Goal: Task Accomplishment & Management: Use online tool/utility

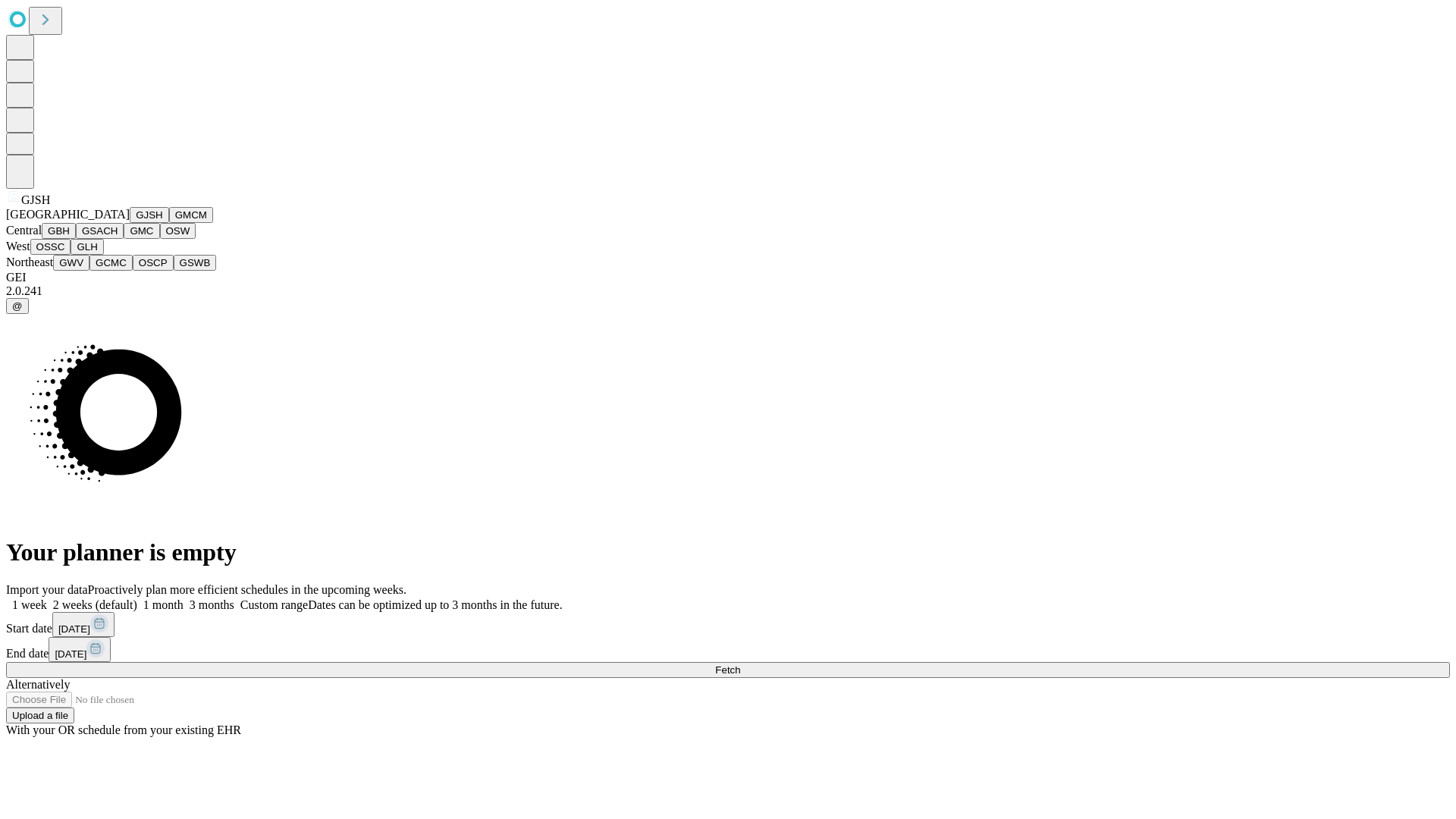
click at [130, 223] on button "GJSH" at bounding box center [149, 215] width 39 height 16
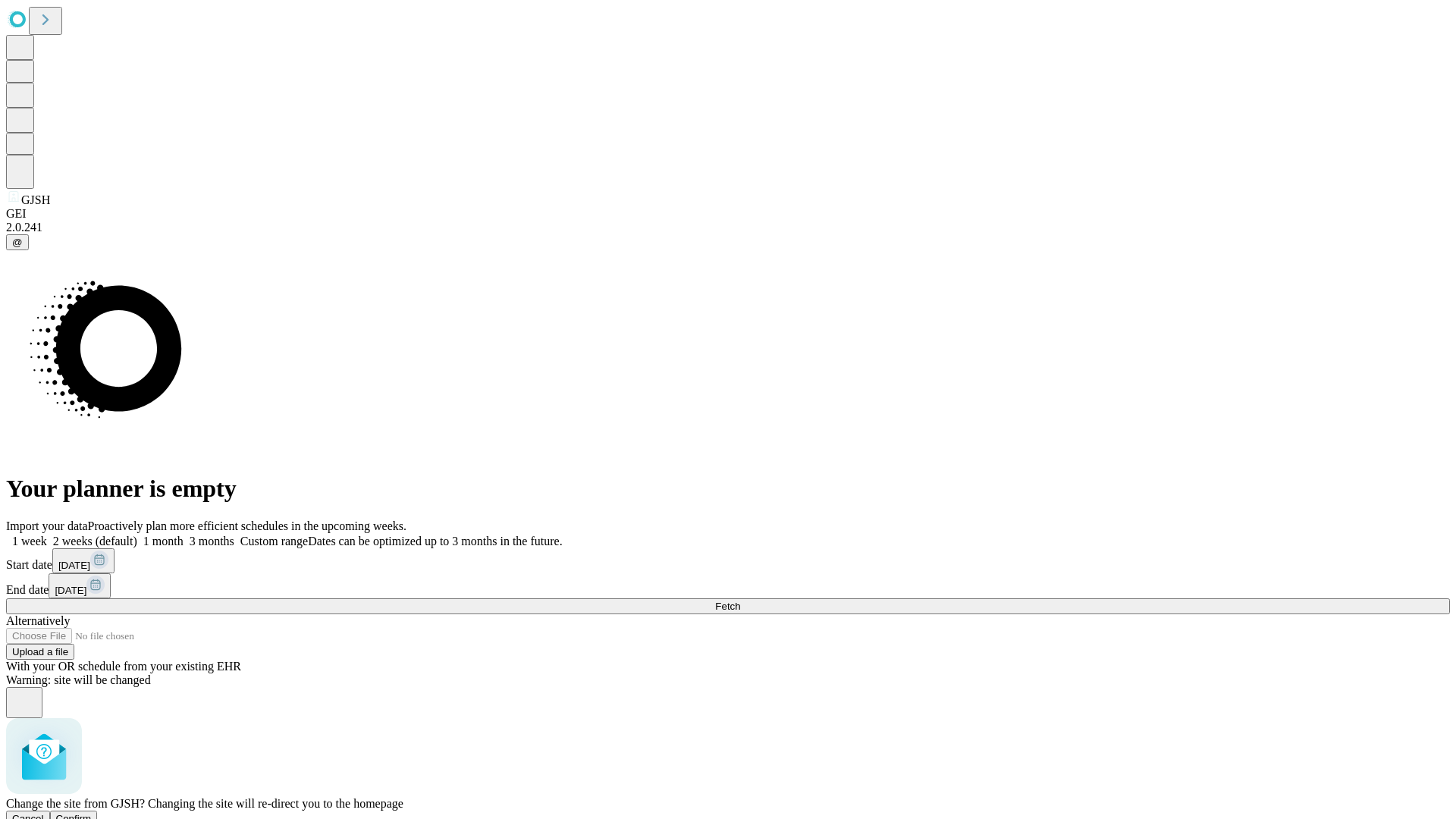
click at [92, 813] on span "Confirm" at bounding box center [74, 818] width 35 height 11
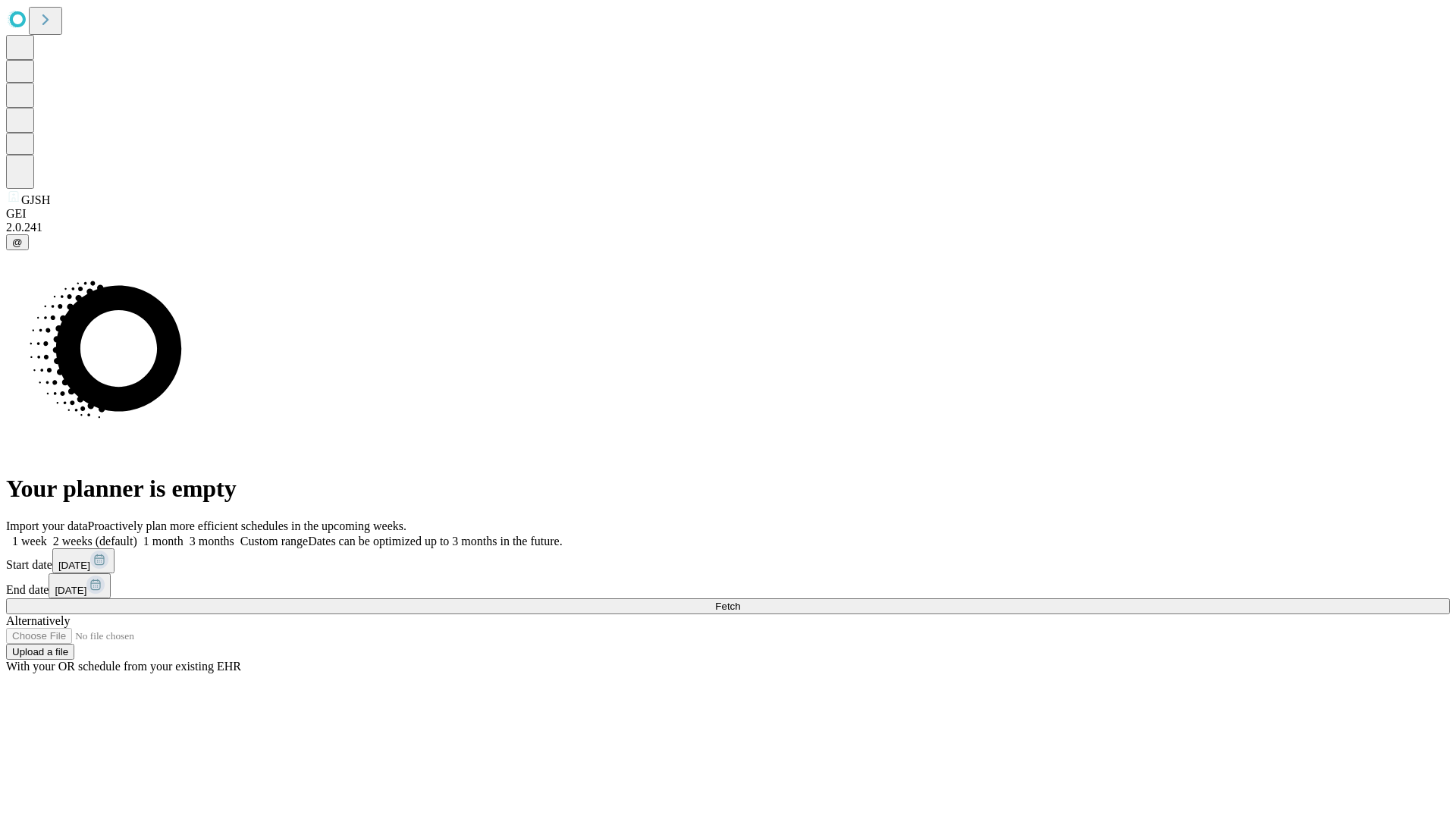
click at [183, 534] on label "1 month" at bounding box center [160, 541] width 46 height 13
click at [740, 600] on span "Fetch" at bounding box center [727, 606] width 25 height 11
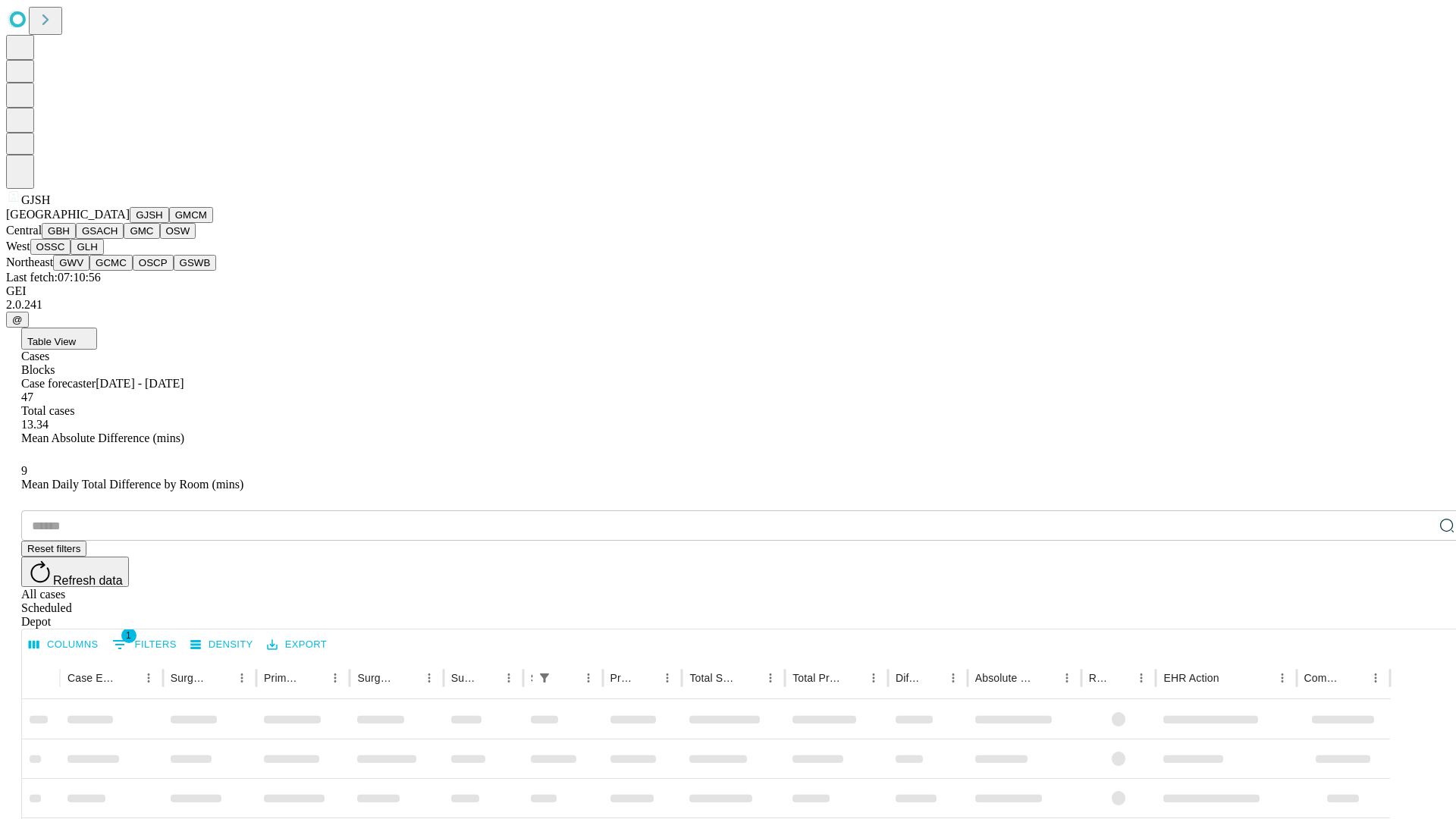
click at [169, 223] on button "GMCM" at bounding box center [191, 215] width 44 height 16
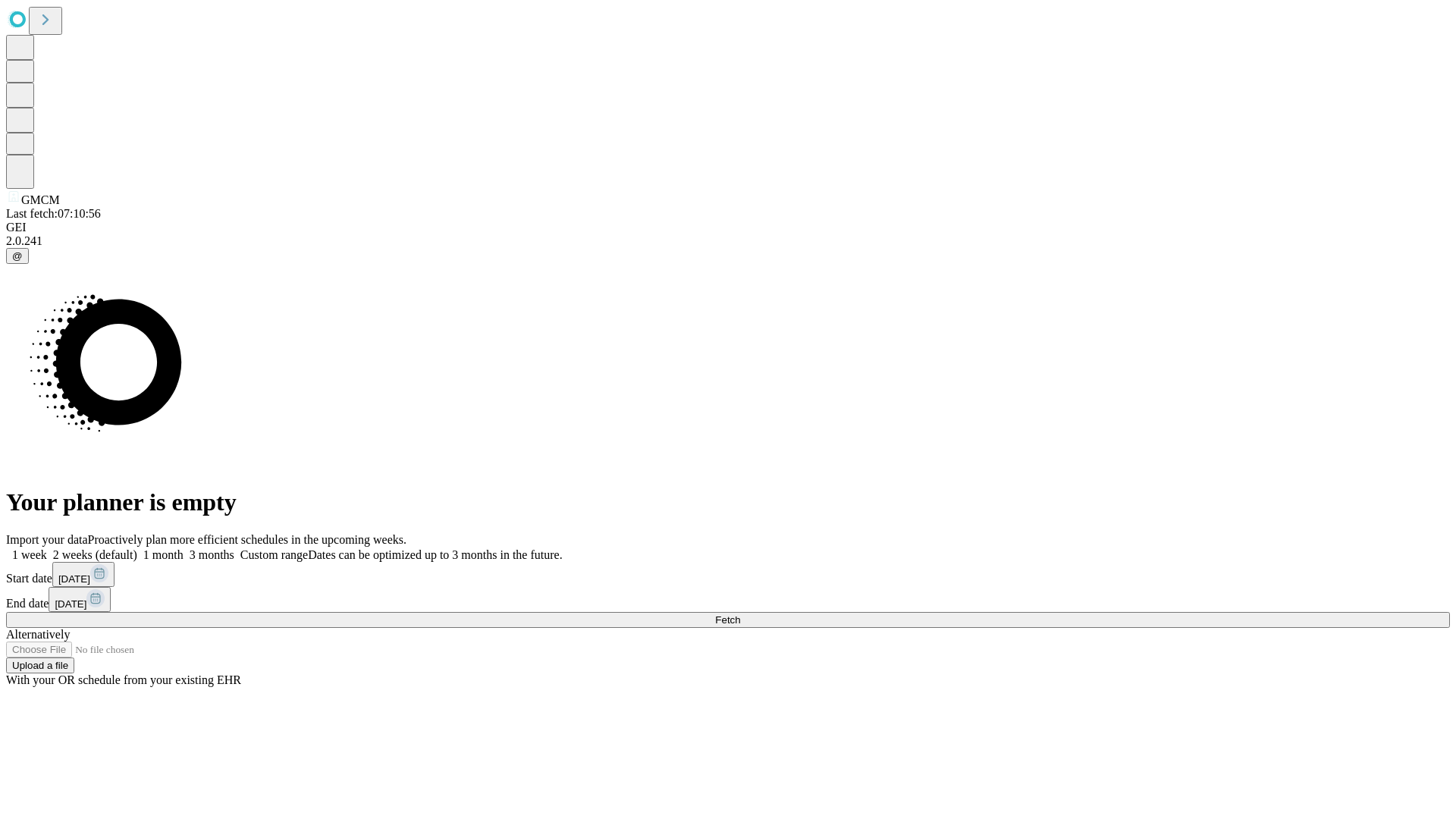
click at [183, 548] on label "1 month" at bounding box center [160, 554] width 46 height 13
click at [740, 614] on span "Fetch" at bounding box center [727, 619] width 25 height 11
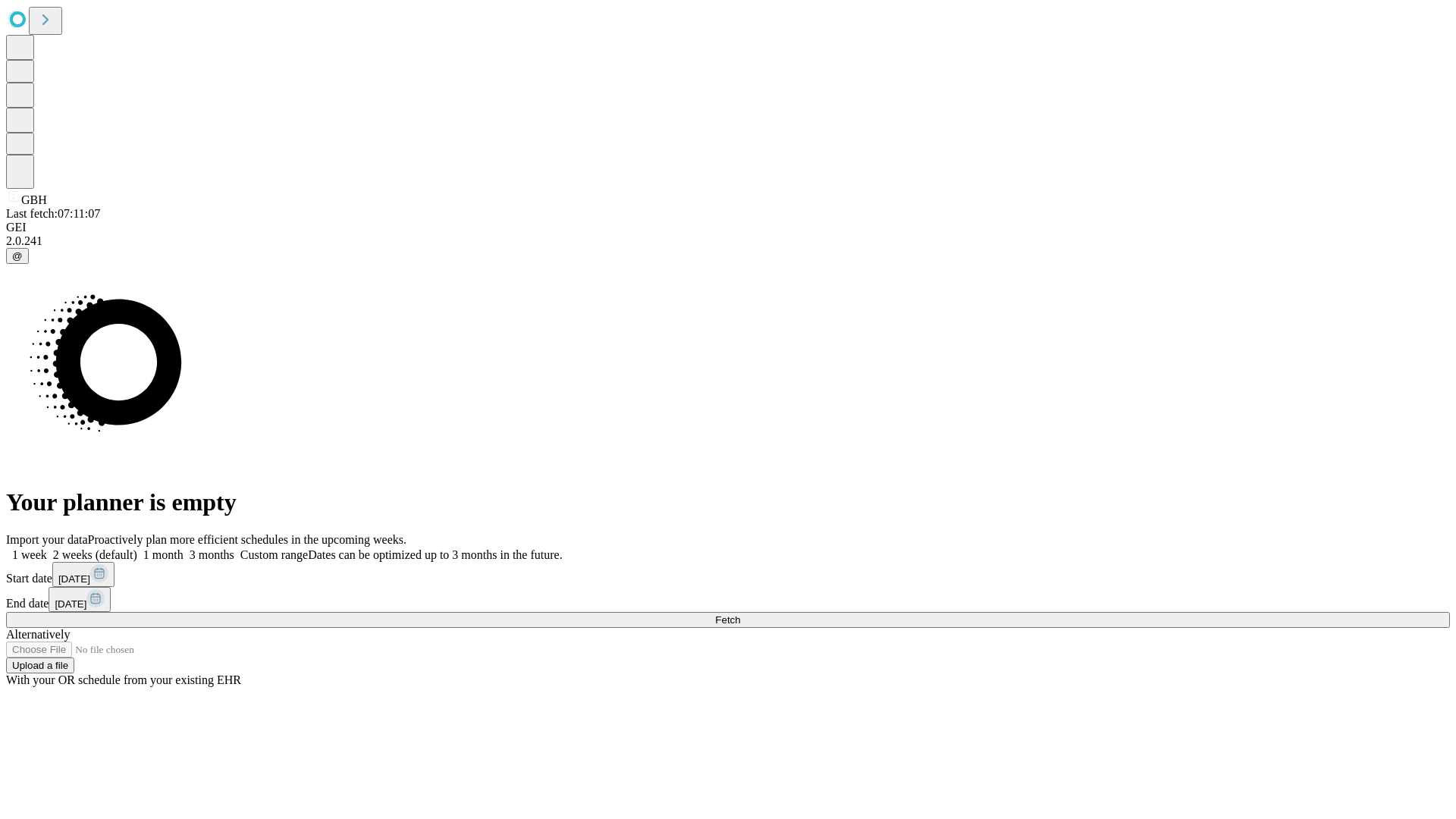
click at [183, 548] on label "1 month" at bounding box center [160, 554] width 46 height 13
click at [740, 614] on span "Fetch" at bounding box center [727, 619] width 25 height 11
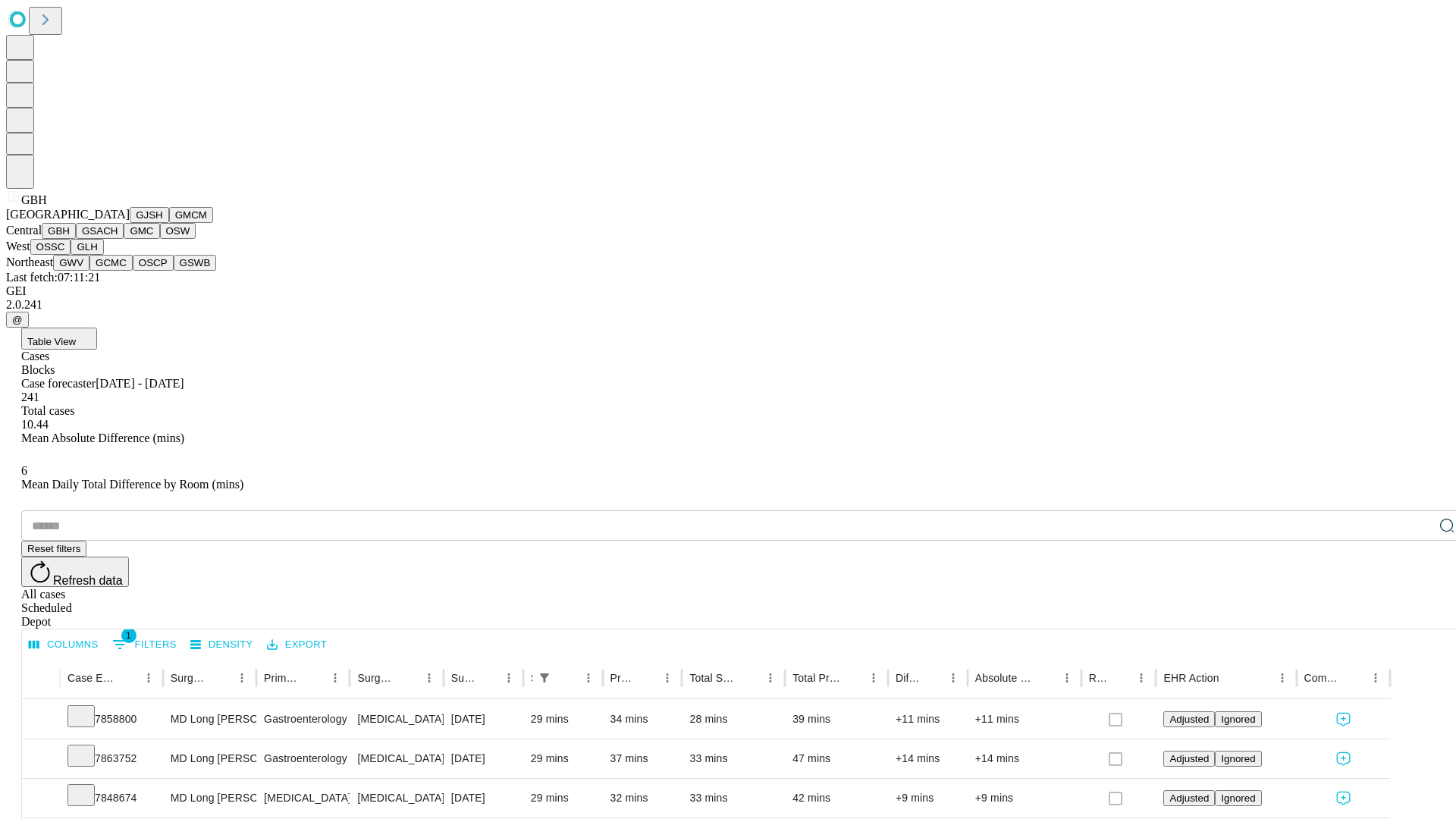
click at [117, 239] on button "GSACH" at bounding box center [99, 231] width 47 height 16
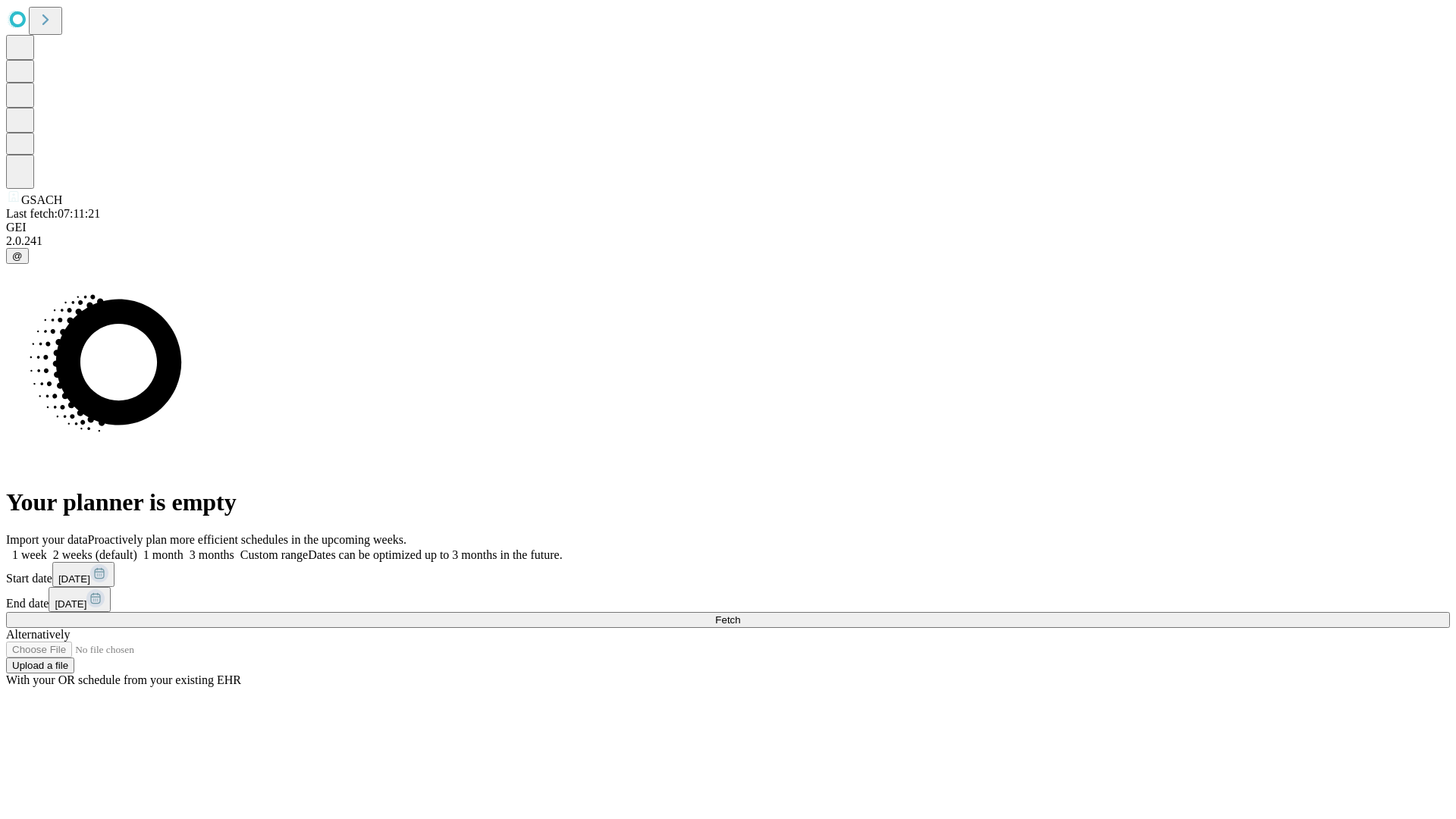
click at [740, 614] on span "Fetch" at bounding box center [727, 619] width 25 height 11
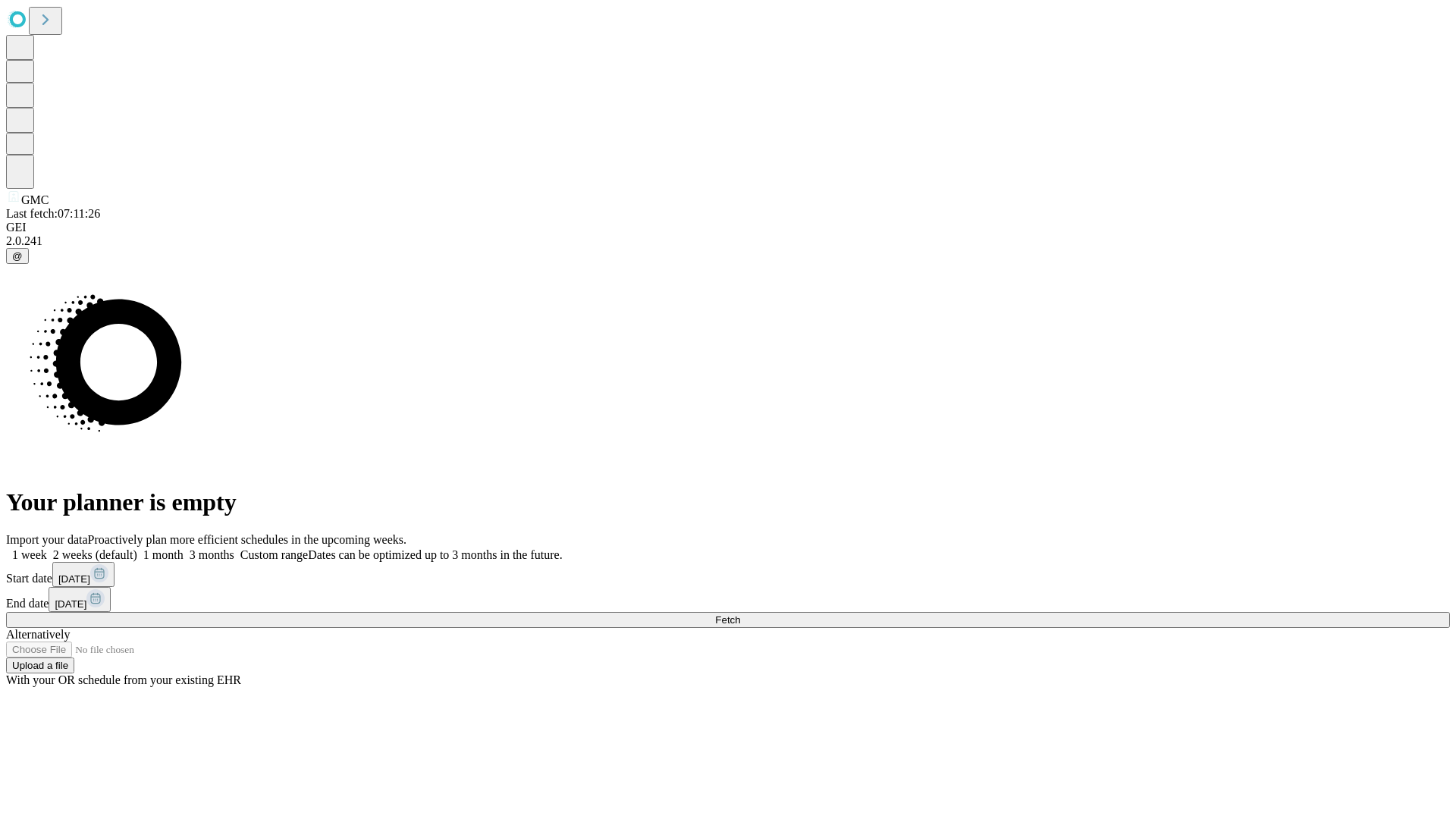
click at [183, 548] on label "1 month" at bounding box center [160, 554] width 46 height 13
click at [740, 614] on span "Fetch" at bounding box center [727, 619] width 25 height 11
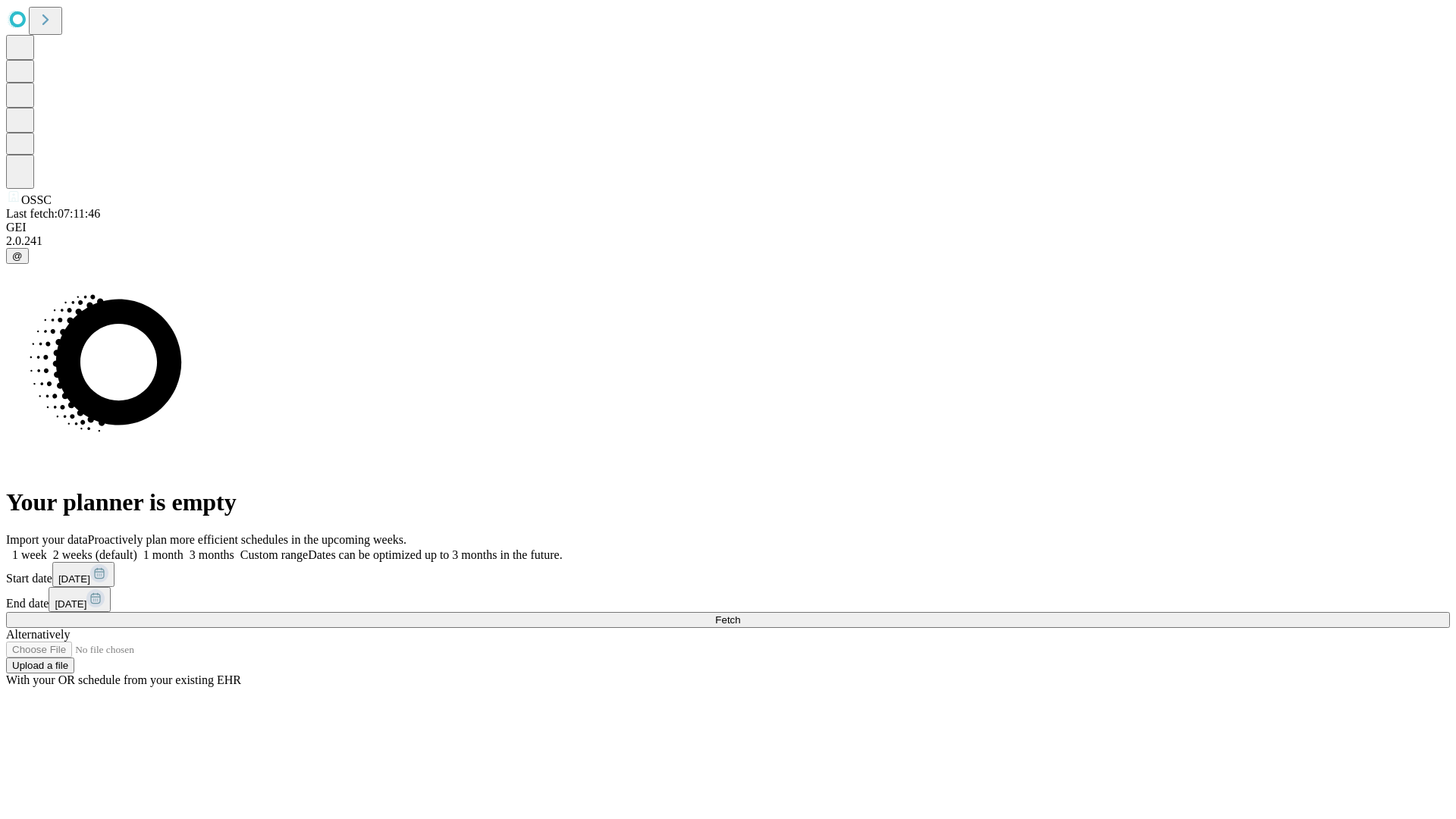
click at [183, 548] on label "1 month" at bounding box center [160, 554] width 46 height 13
click at [740, 614] on span "Fetch" at bounding box center [727, 619] width 25 height 11
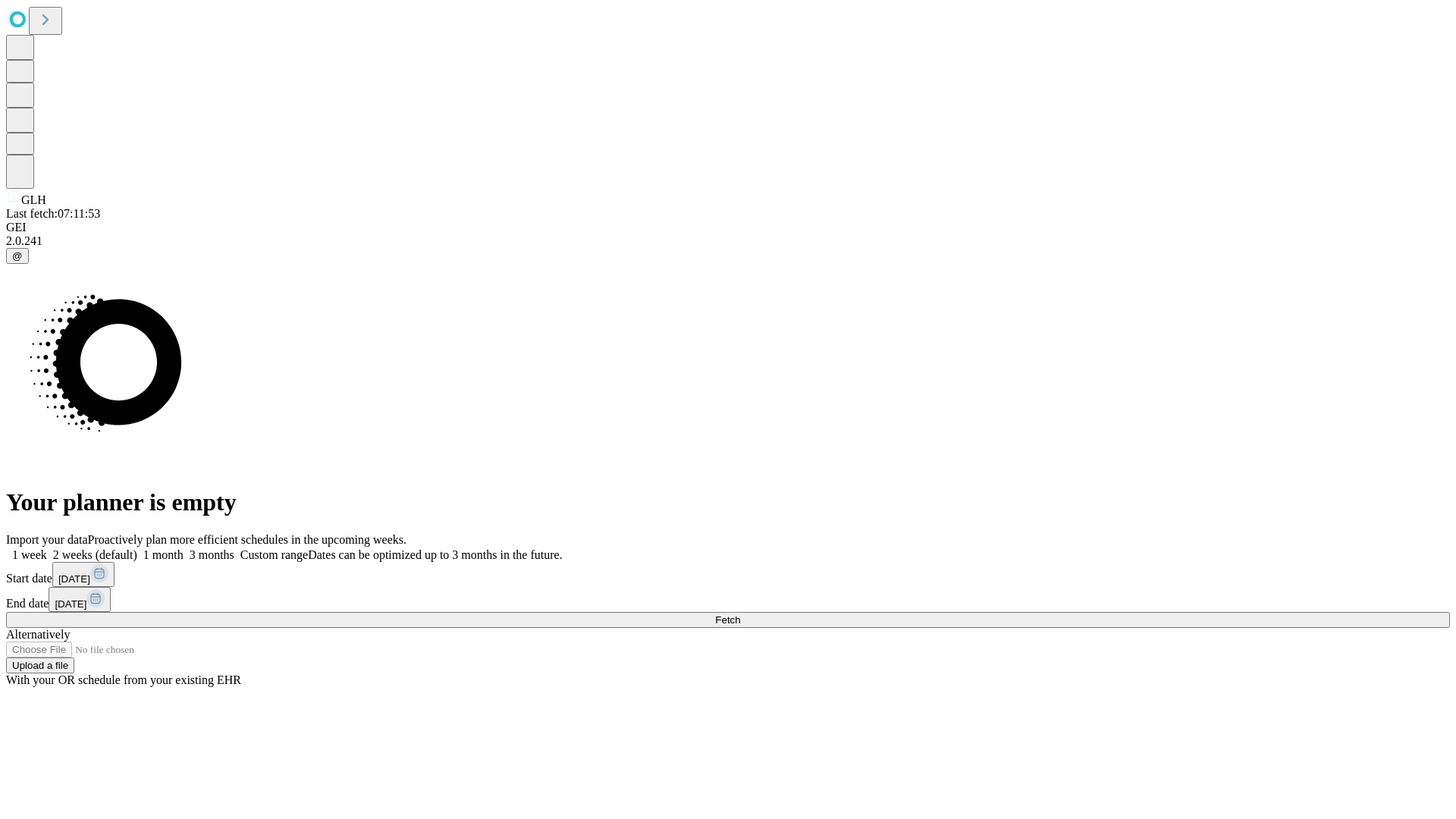
click at [183, 548] on label "1 month" at bounding box center [160, 554] width 46 height 13
click at [740, 614] on span "Fetch" at bounding box center [727, 619] width 25 height 11
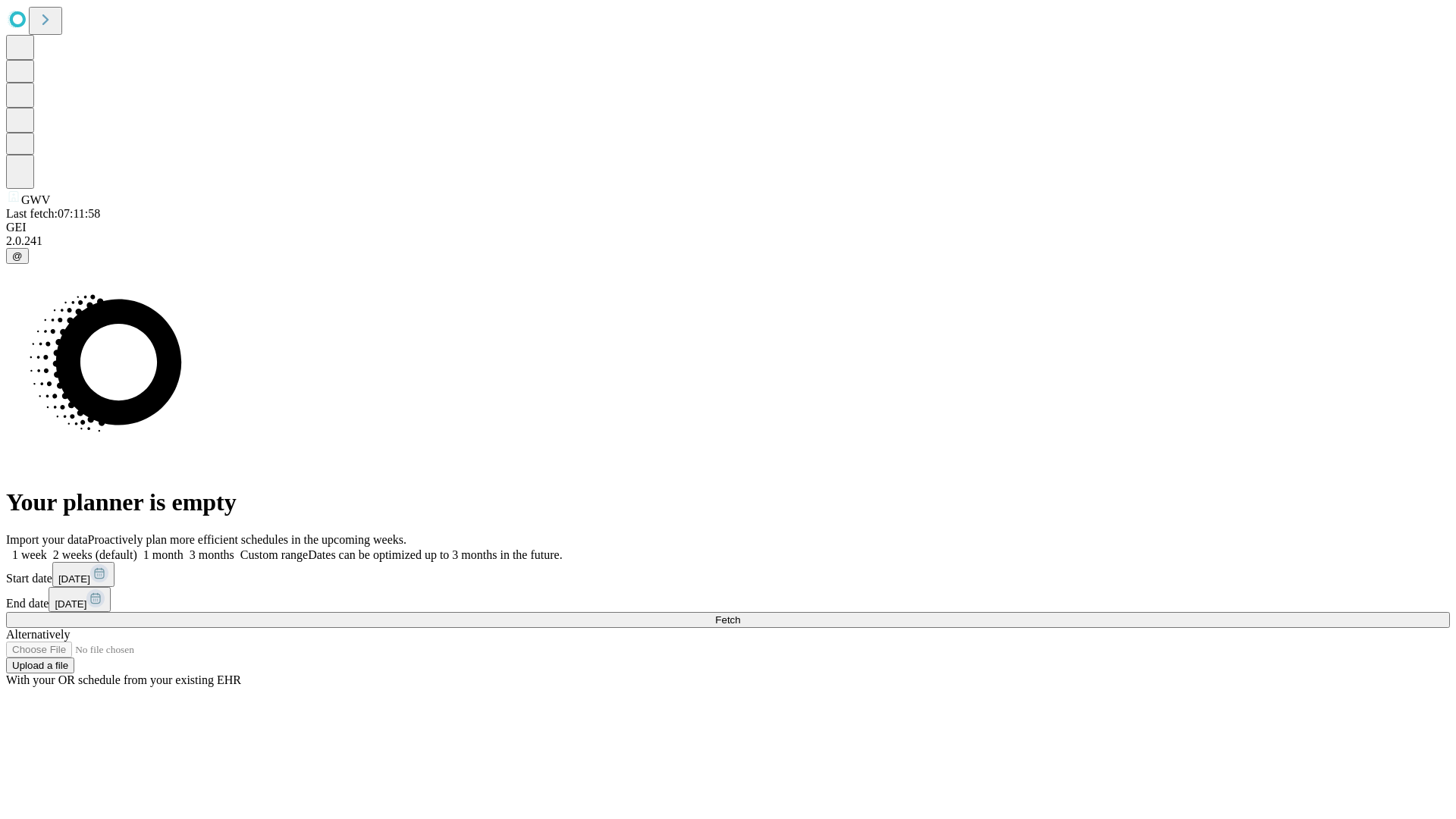
click at [183, 548] on label "1 month" at bounding box center [160, 554] width 46 height 13
click at [740, 614] on span "Fetch" at bounding box center [727, 619] width 25 height 11
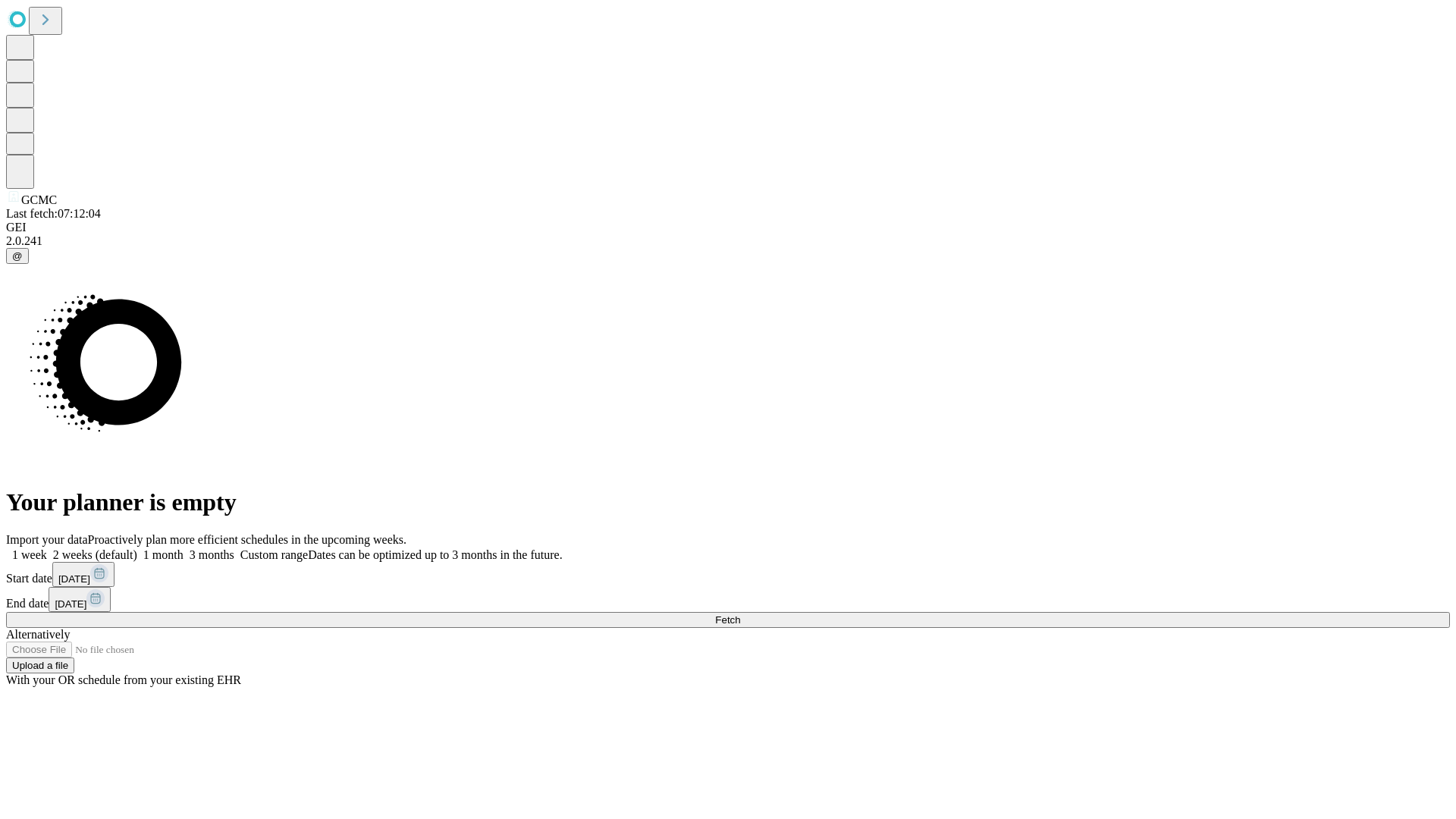
click at [183, 548] on label "1 month" at bounding box center [160, 554] width 46 height 13
click at [740, 614] on span "Fetch" at bounding box center [727, 619] width 25 height 11
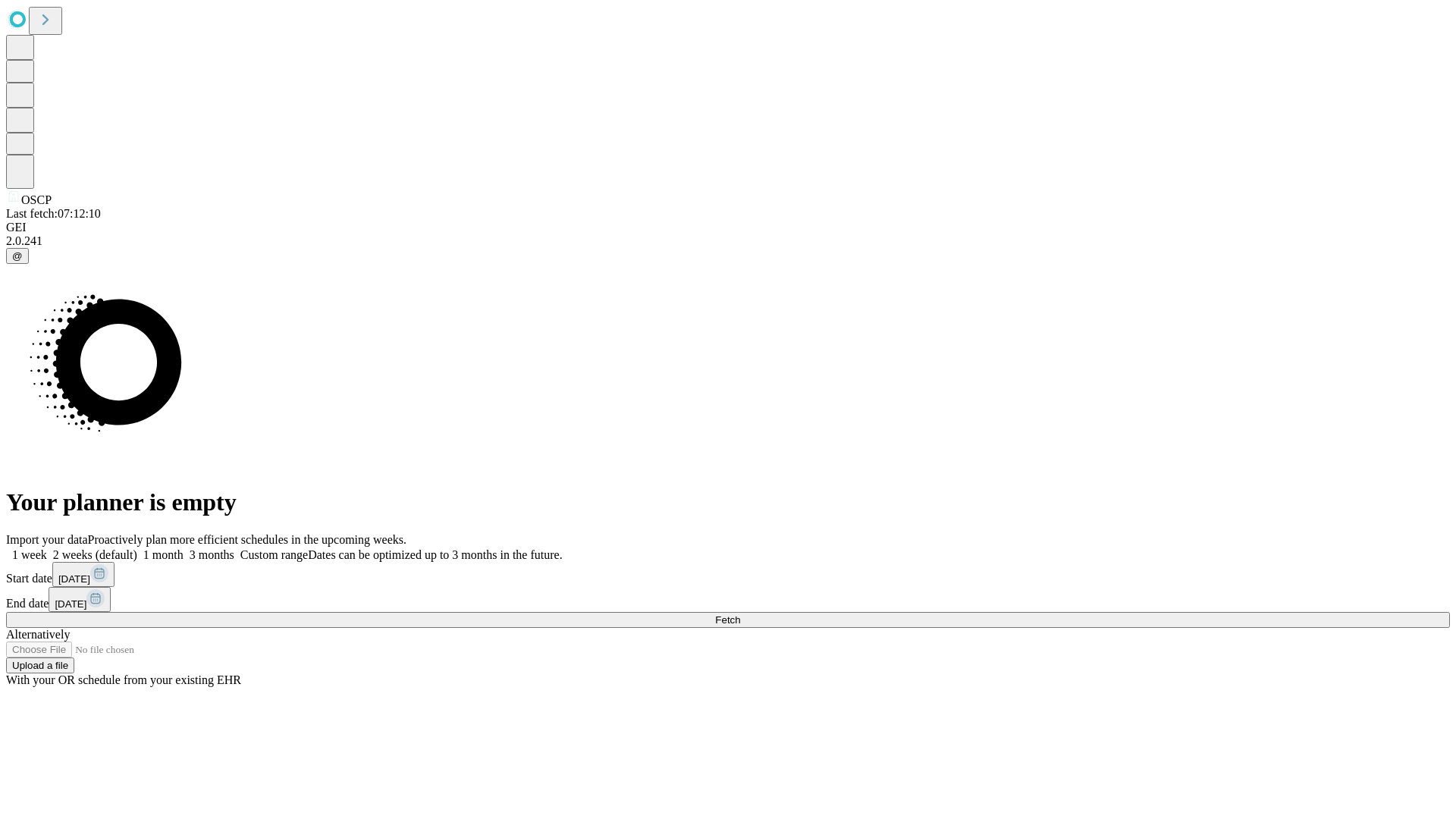
click at [740, 614] on span "Fetch" at bounding box center [727, 619] width 25 height 11
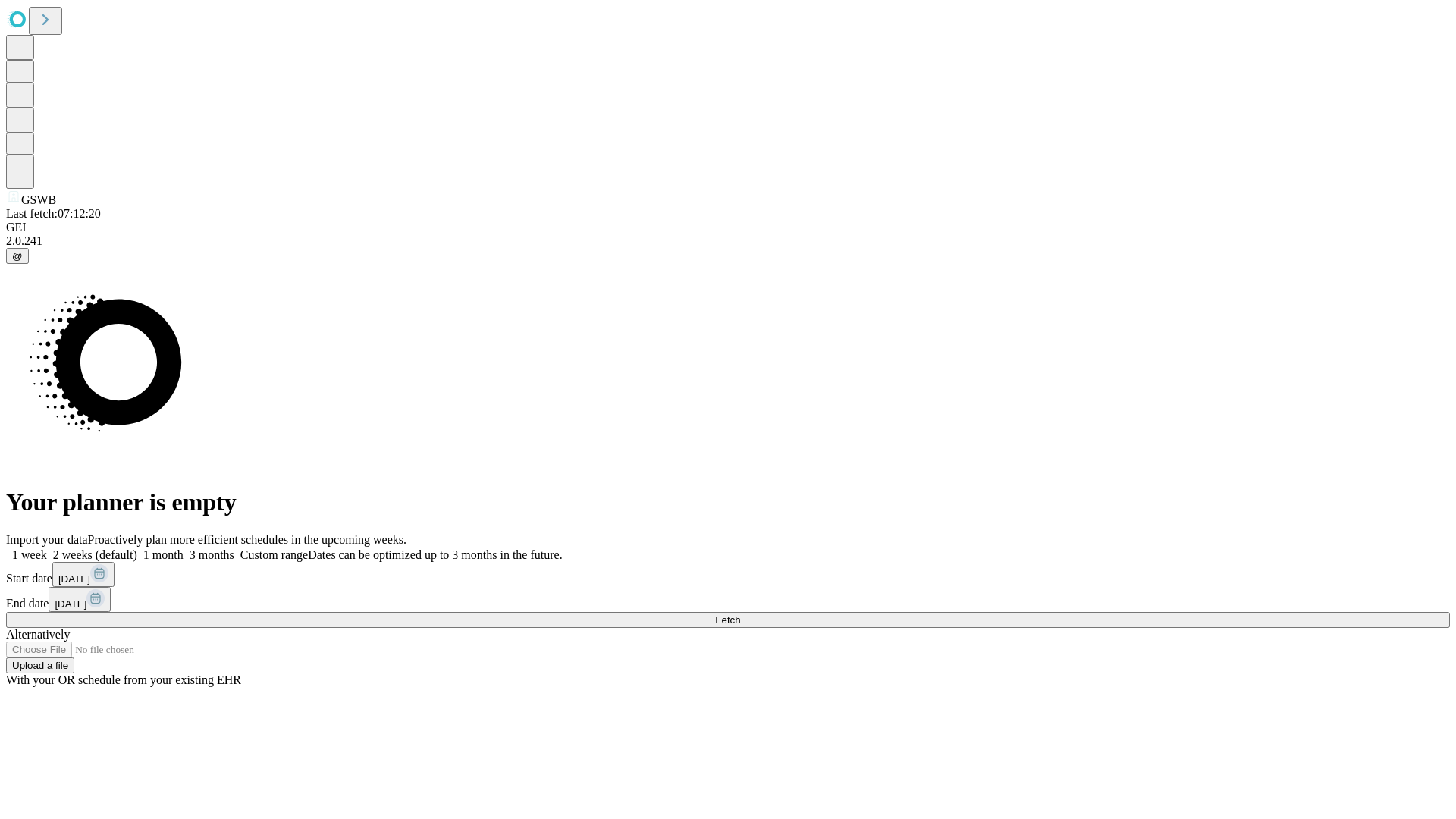
click at [740, 614] on span "Fetch" at bounding box center [727, 619] width 25 height 11
